Goal: Transaction & Acquisition: Obtain resource

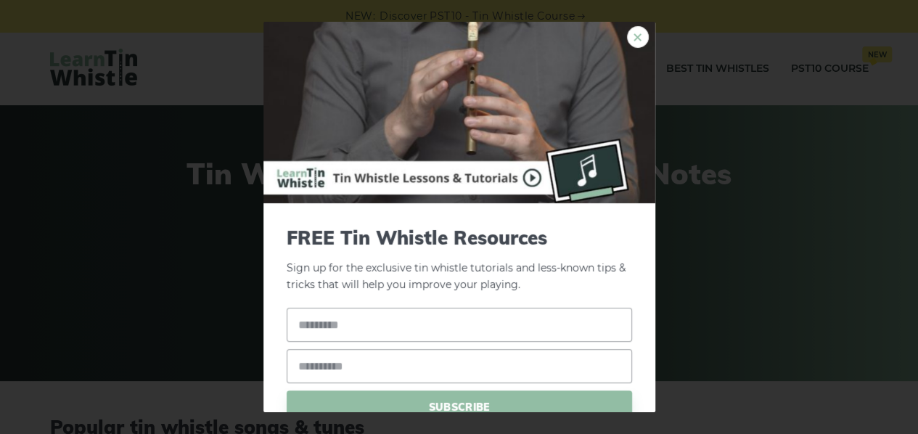
click at [627, 40] on link "×" at bounding box center [638, 37] width 22 height 22
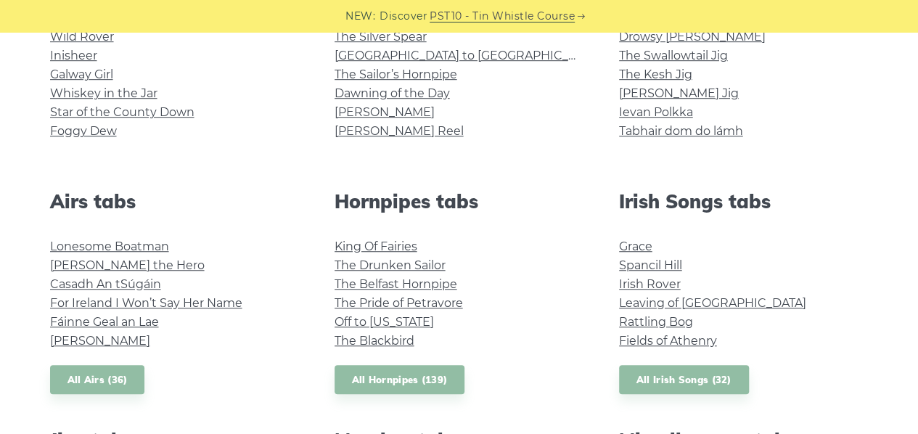
scroll to position [363, 0]
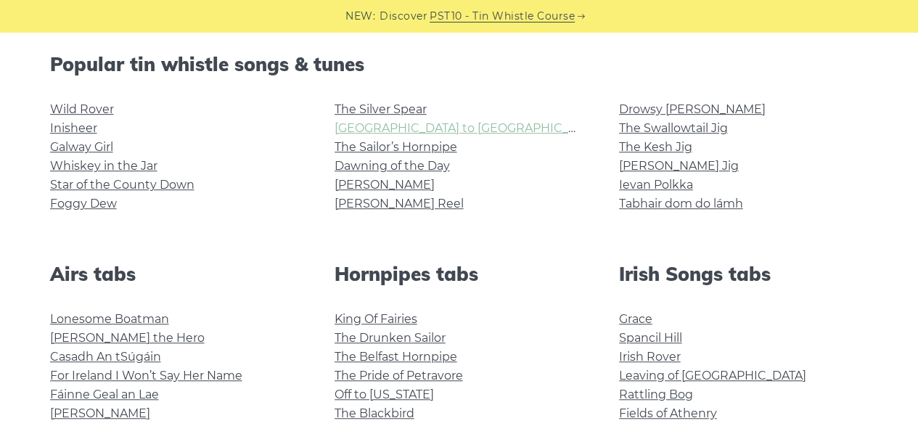
click at [383, 127] on link "Rocky Road to Dublin" at bounding box center [469, 128] width 268 height 14
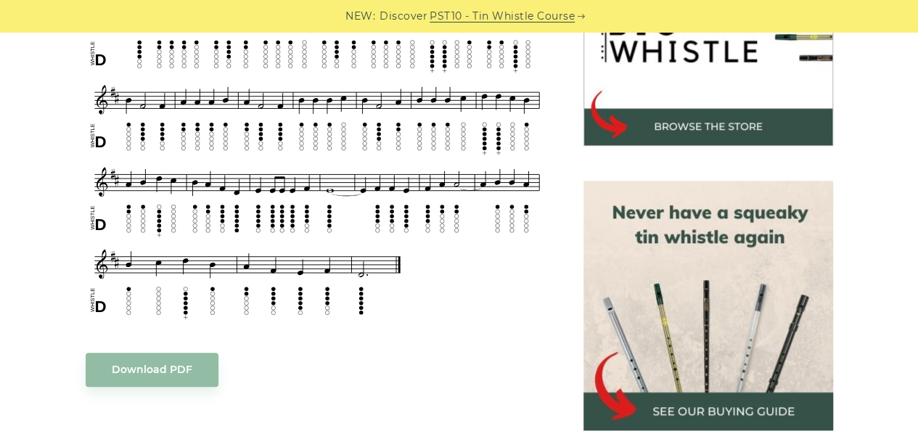
scroll to position [581, 0]
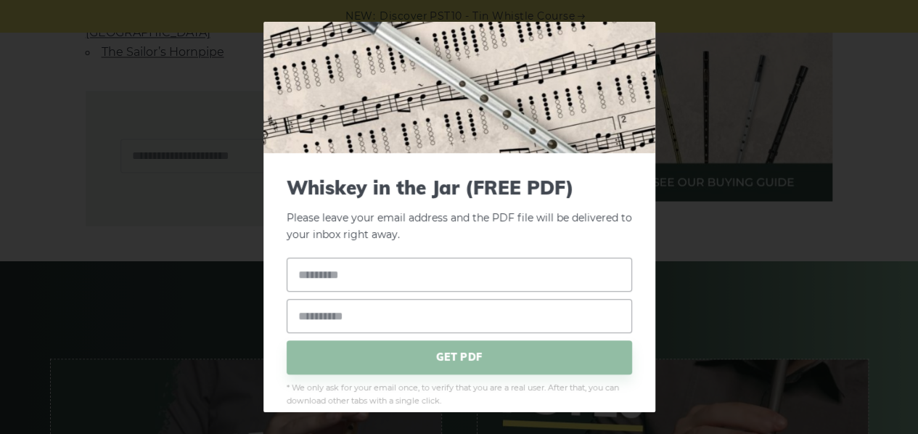
scroll to position [0, 0]
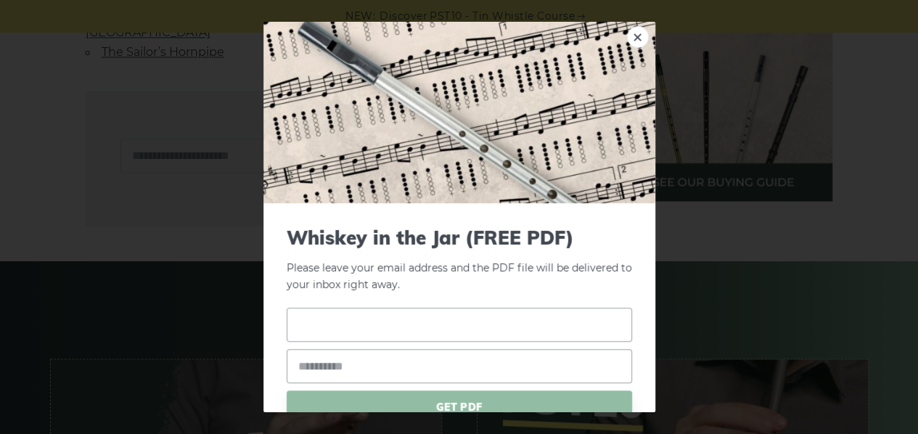
click at [447, 317] on input "text" at bounding box center [459, 325] width 345 height 34
click at [627, 33] on link "×" at bounding box center [638, 37] width 22 height 22
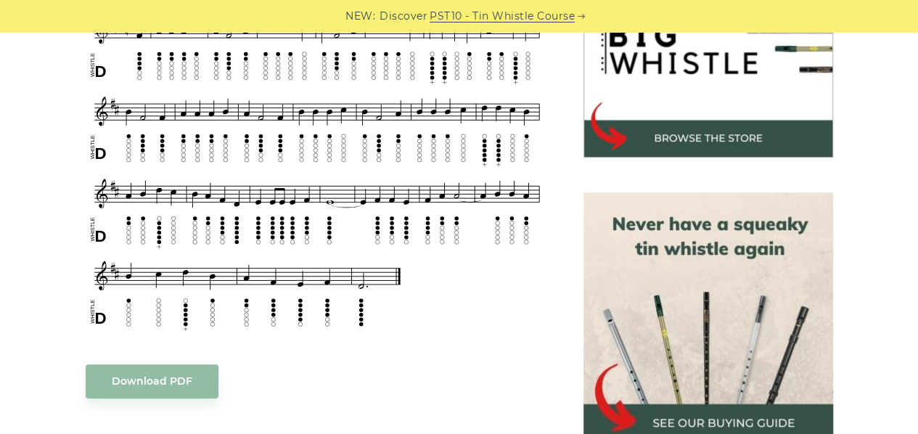
scroll to position [653, 0]
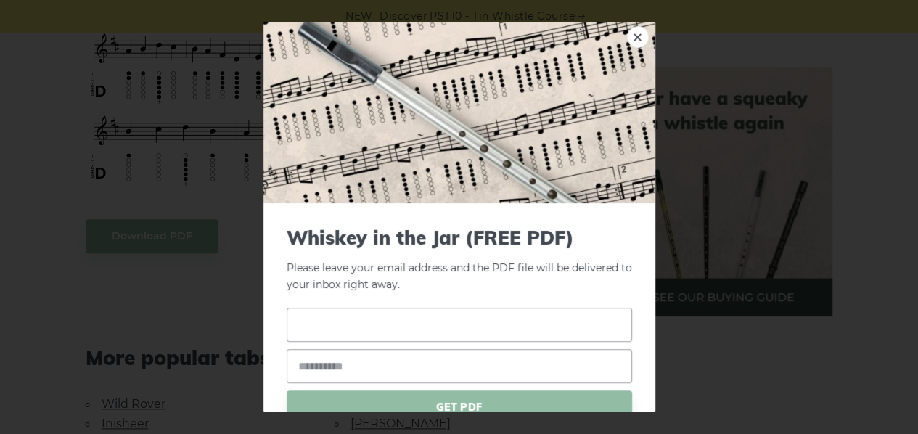
click at [361, 323] on input "text" at bounding box center [459, 325] width 345 height 34
type input "*"
click at [369, 367] on input "email" at bounding box center [459, 366] width 345 height 34
type input "**********"
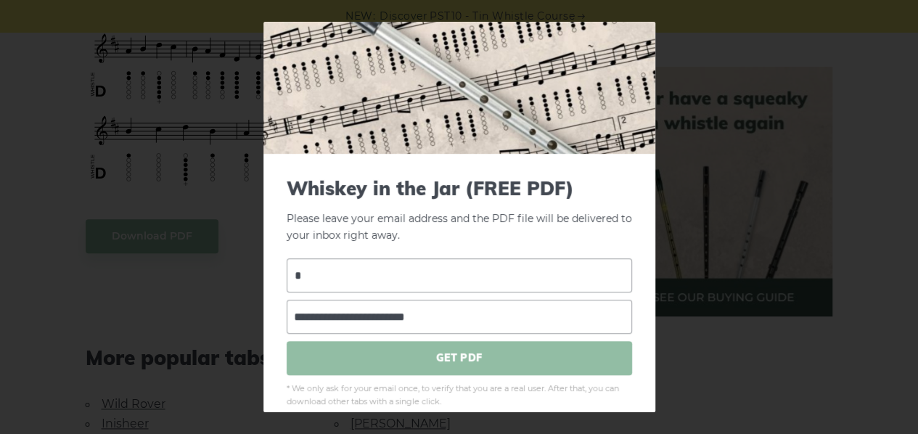
scroll to position [68, 0]
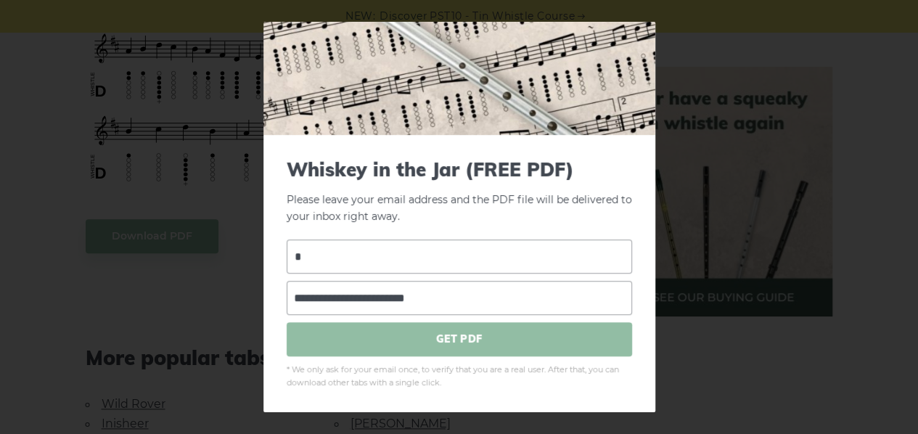
click at [445, 345] on span "GET PDF" at bounding box center [459, 339] width 345 height 34
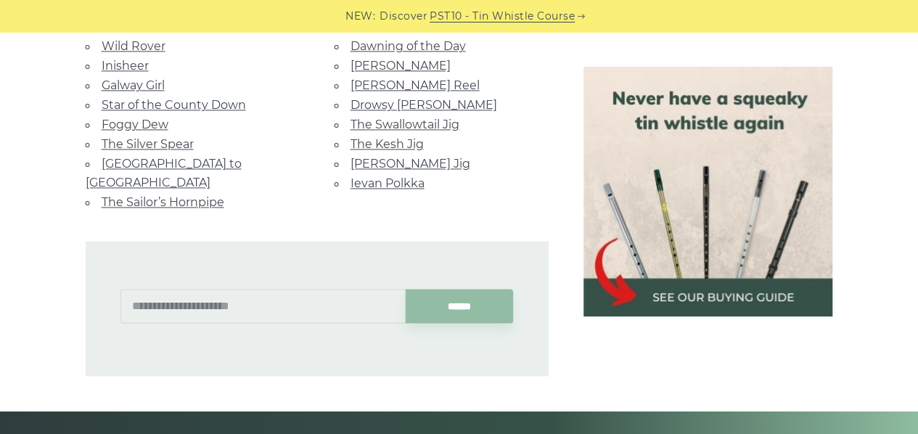
scroll to position [871, 0]
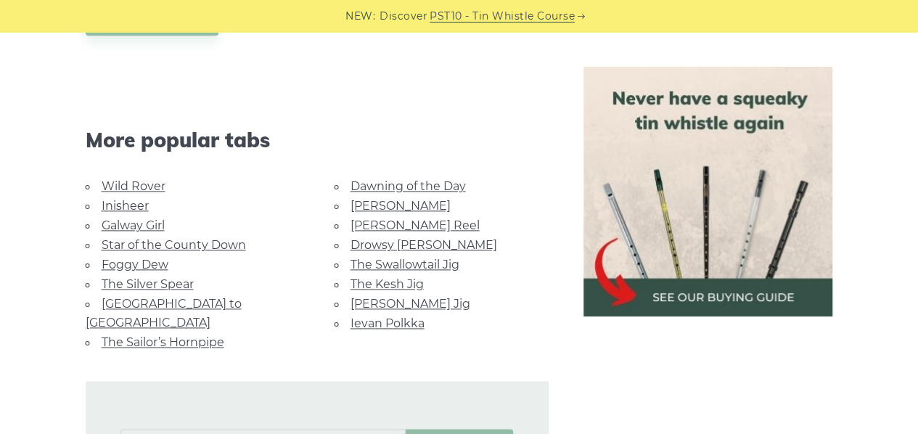
click at [176, 297] on link "[GEOGRAPHIC_DATA] to [GEOGRAPHIC_DATA]" at bounding box center [164, 313] width 156 height 33
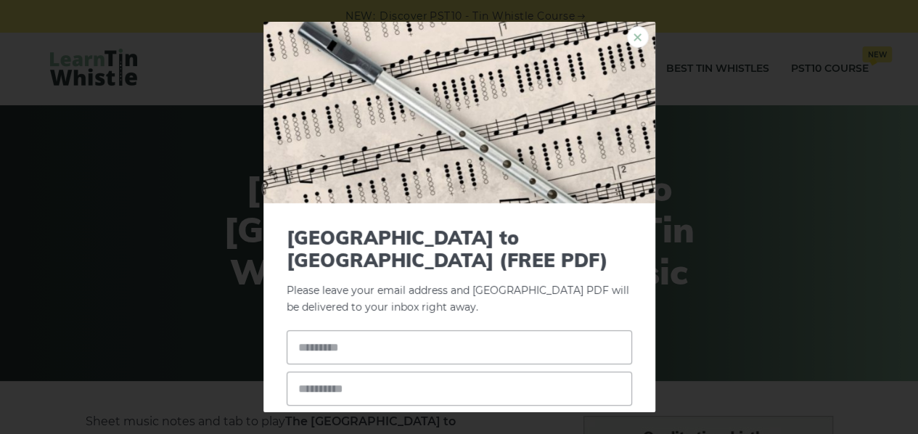
click at [630, 36] on link "×" at bounding box center [638, 37] width 22 height 22
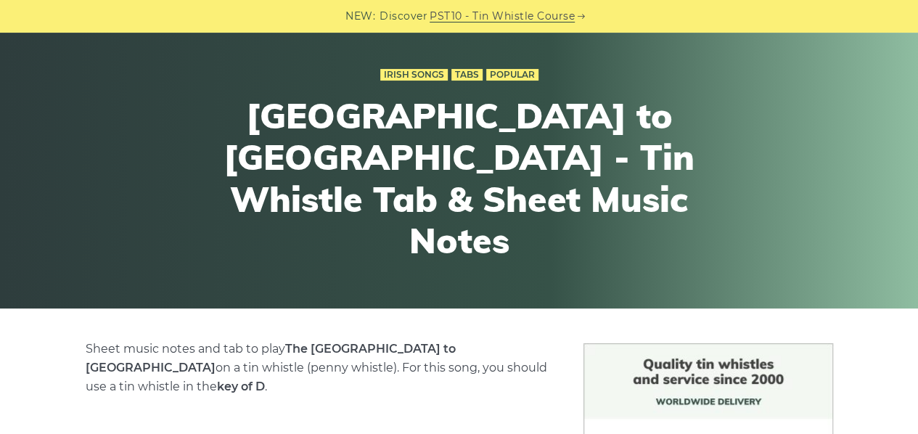
scroll to position [435, 0]
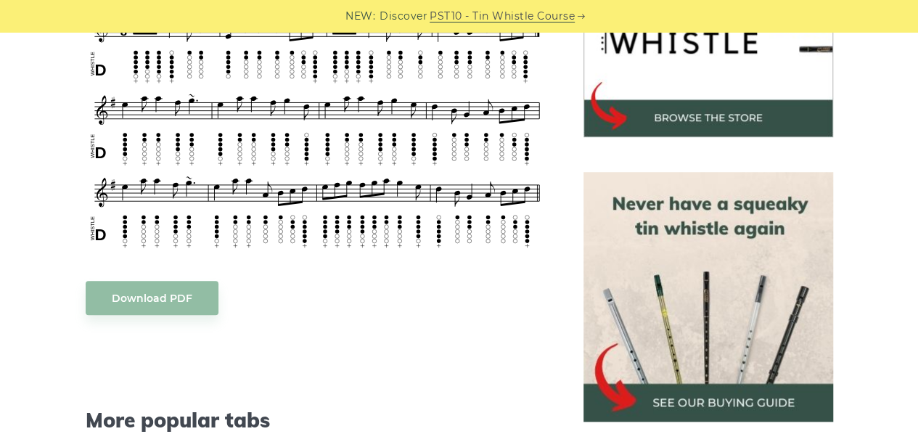
scroll to position [581, 0]
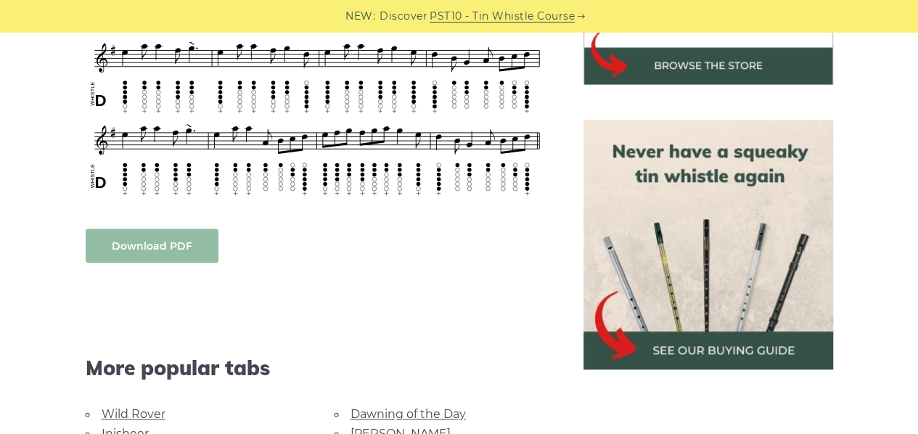
click at [170, 229] on link "Download PDF" at bounding box center [152, 246] width 133 height 34
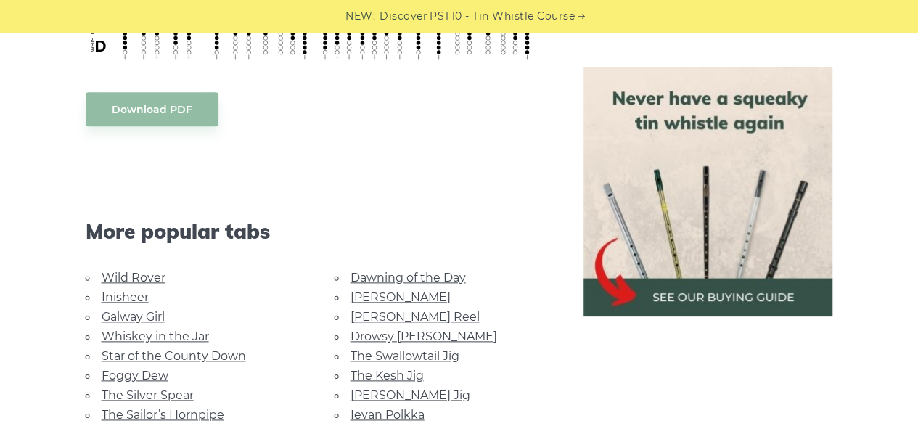
scroll to position [726, 0]
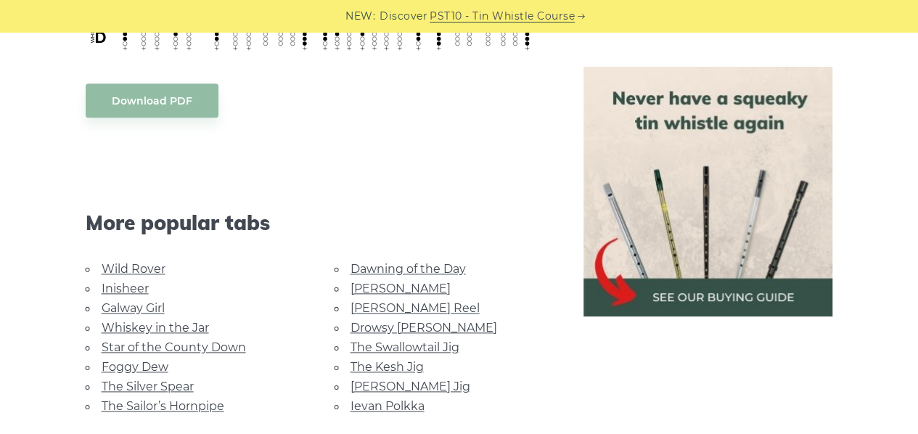
click at [155, 321] on link "Whiskey in the Jar" at bounding box center [155, 328] width 107 height 14
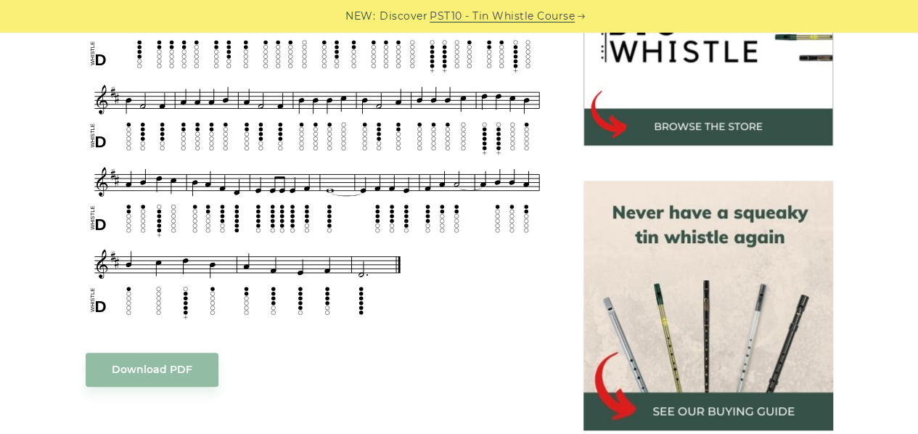
scroll to position [653, 0]
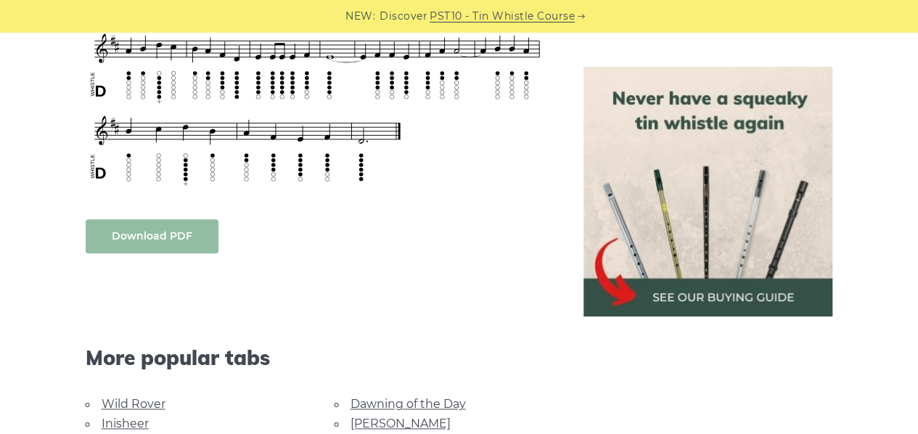
click at [168, 234] on link "Download PDF" at bounding box center [152, 236] width 133 height 34
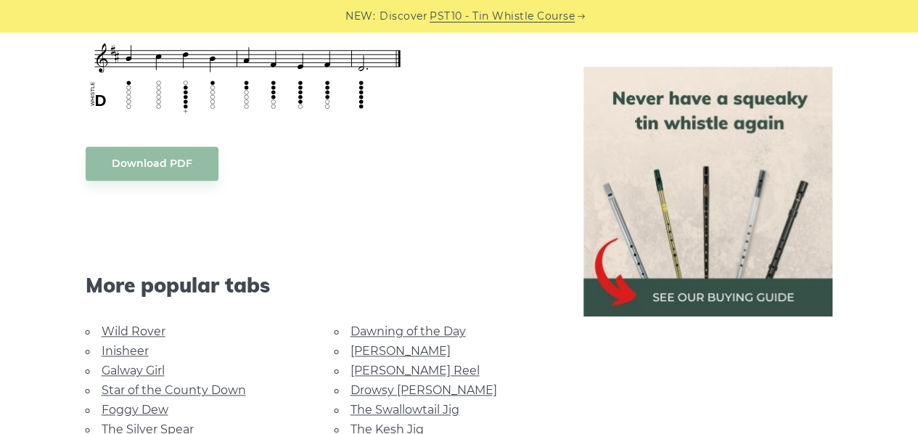
scroll to position [871, 0]
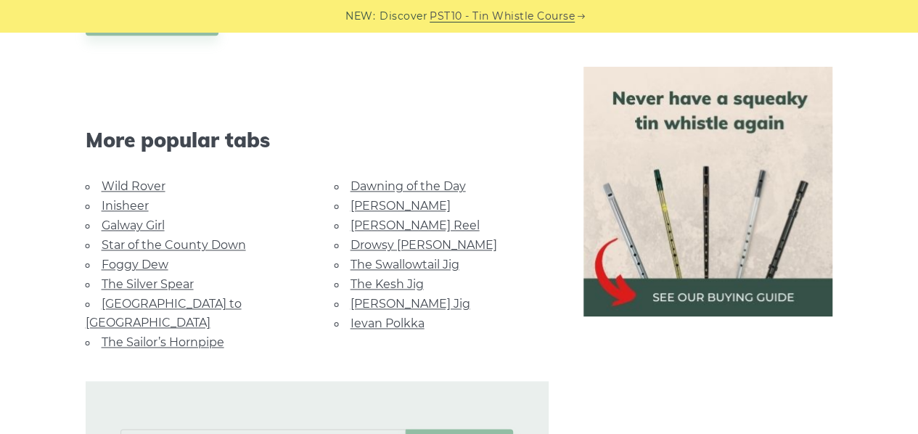
click at [406, 298] on link "[PERSON_NAME] Jig" at bounding box center [411, 304] width 120 height 14
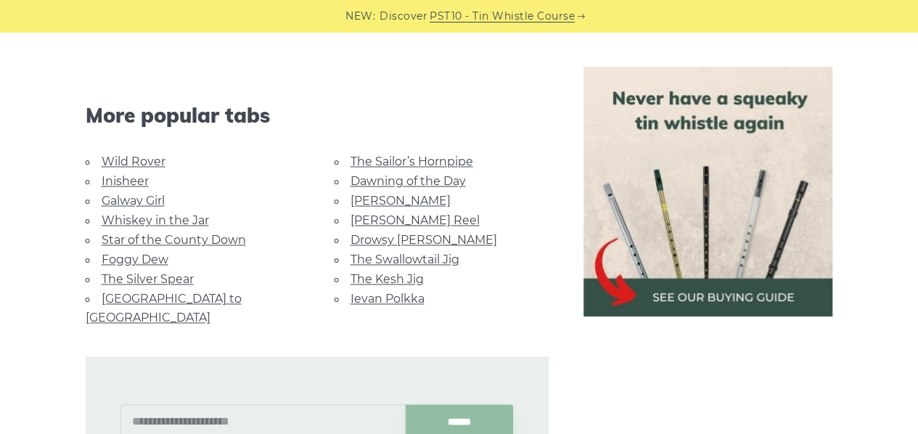
scroll to position [726, 0]
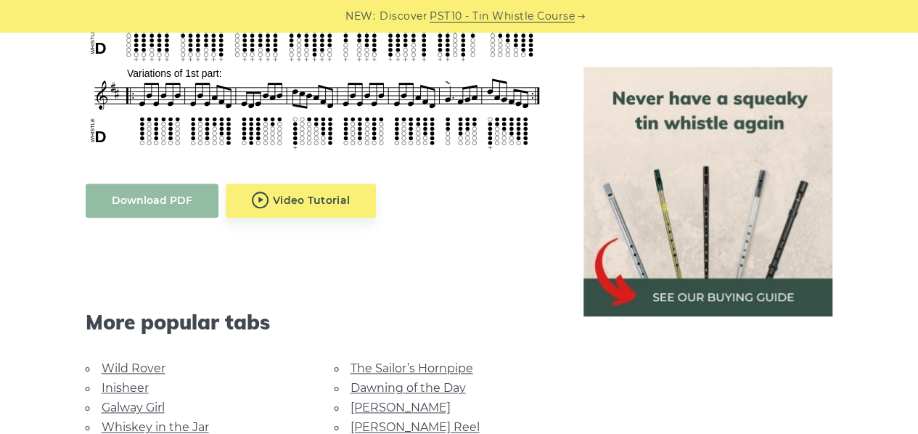
click at [142, 197] on link "Download PDF" at bounding box center [152, 201] width 133 height 34
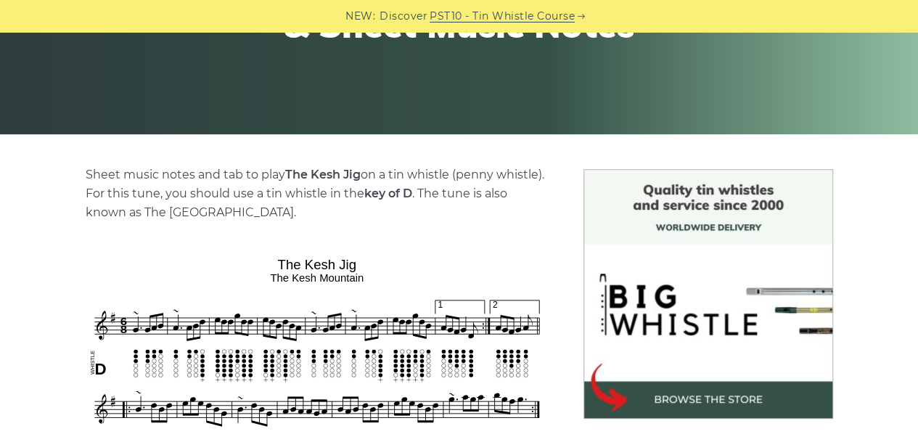
scroll to position [508, 0]
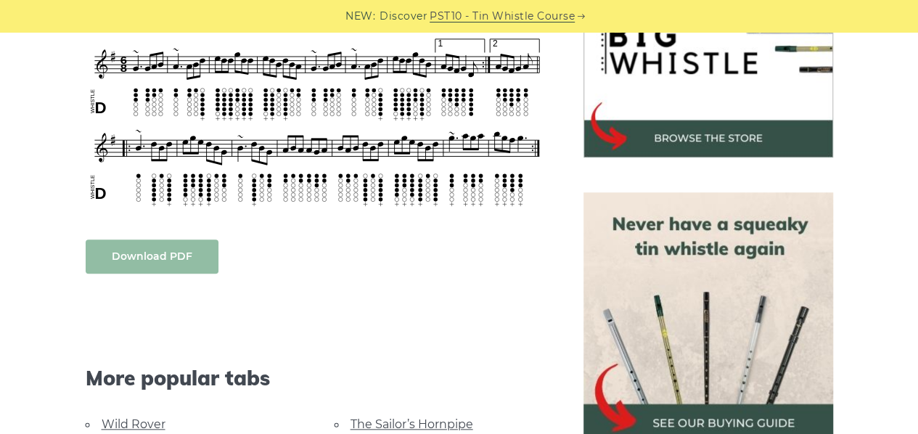
click at [179, 255] on link "Download PDF" at bounding box center [152, 257] width 133 height 34
